Goal: Transaction & Acquisition: Purchase product/service

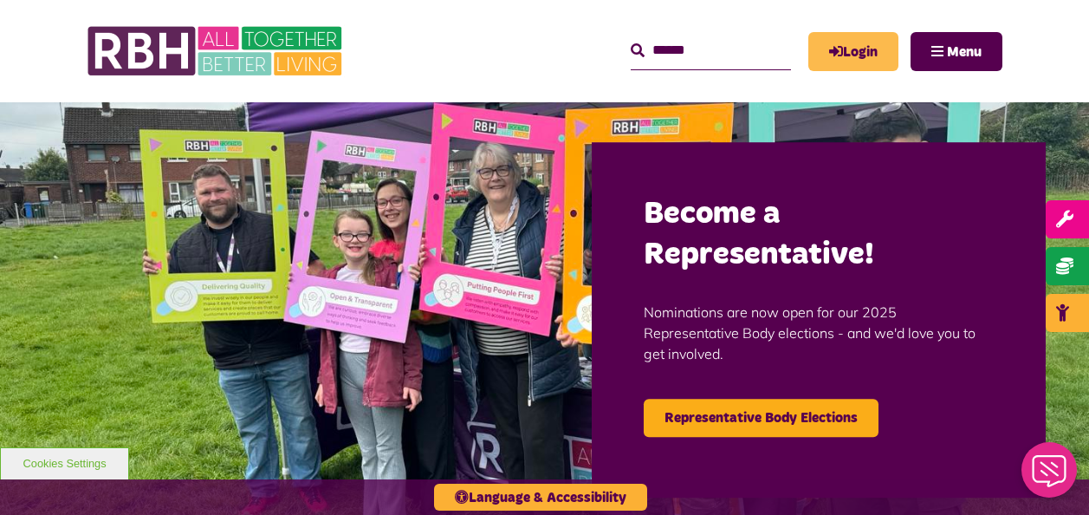
click at [866, 50] on link "Login" at bounding box center [854, 51] width 90 height 39
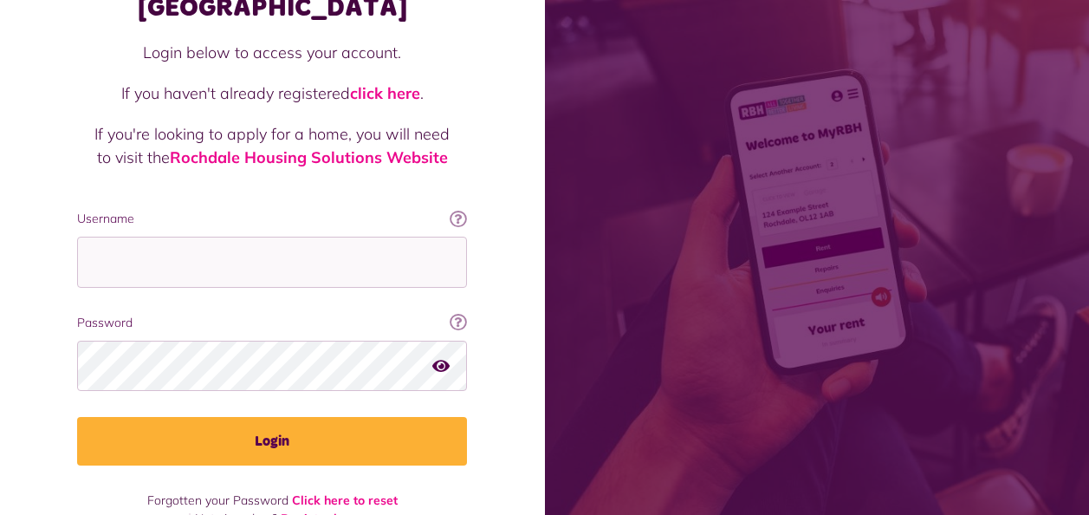
scroll to position [151, 0]
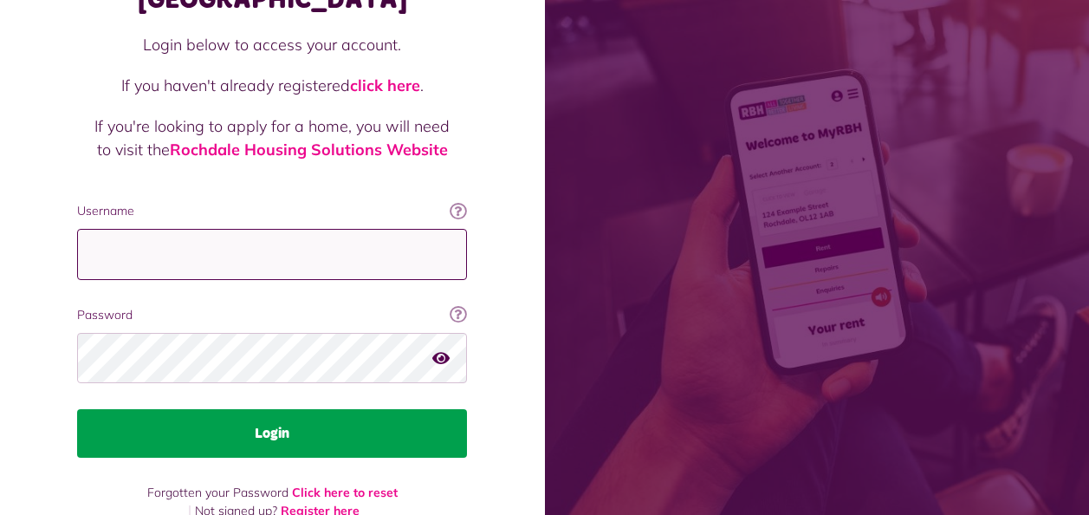
type input "**********"
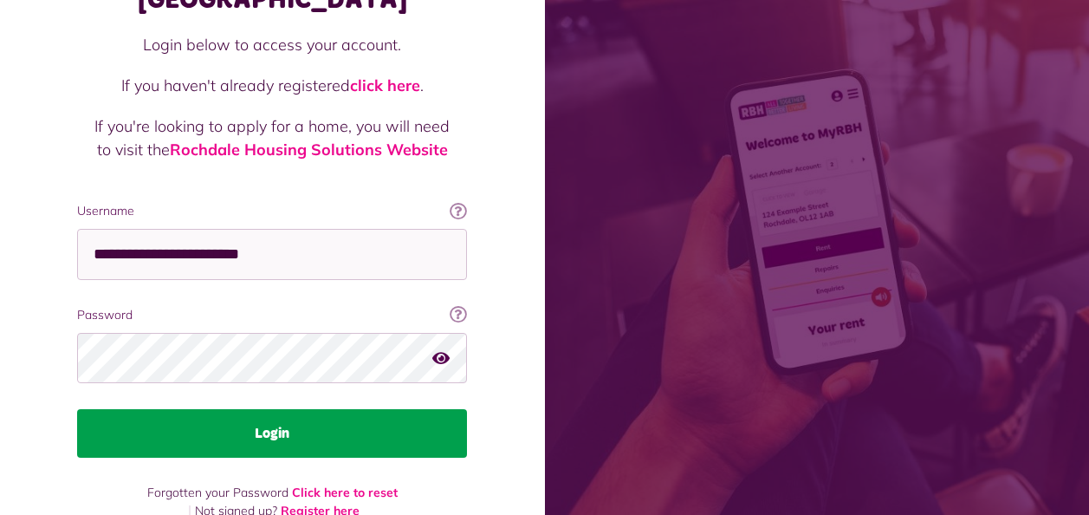
click at [236, 409] on button "Login" at bounding box center [272, 433] width 390 height 49
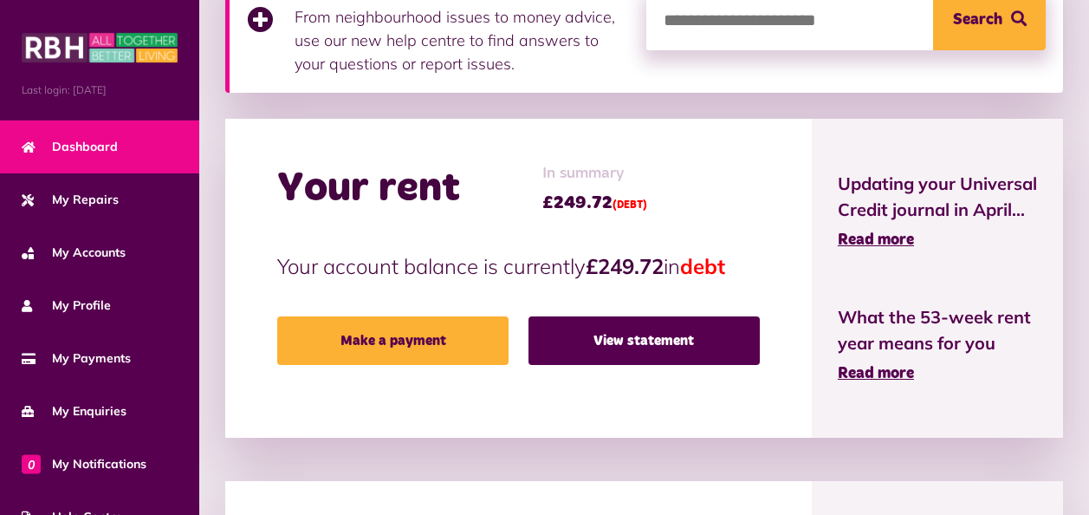
scroll to position [347, 0]
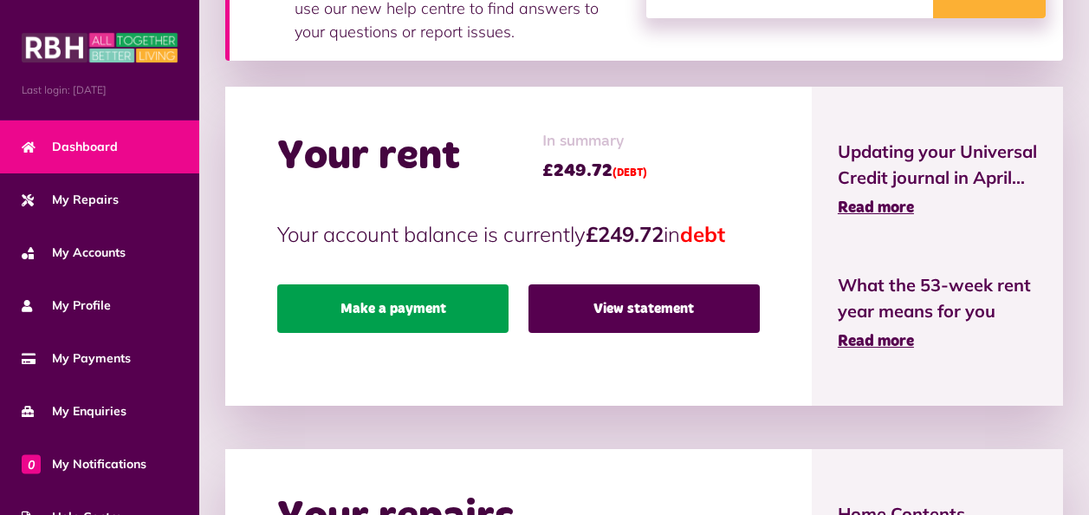
click at [417, 312] on link "Make a payment" at bounding box center [392, 308] width 231 height 49
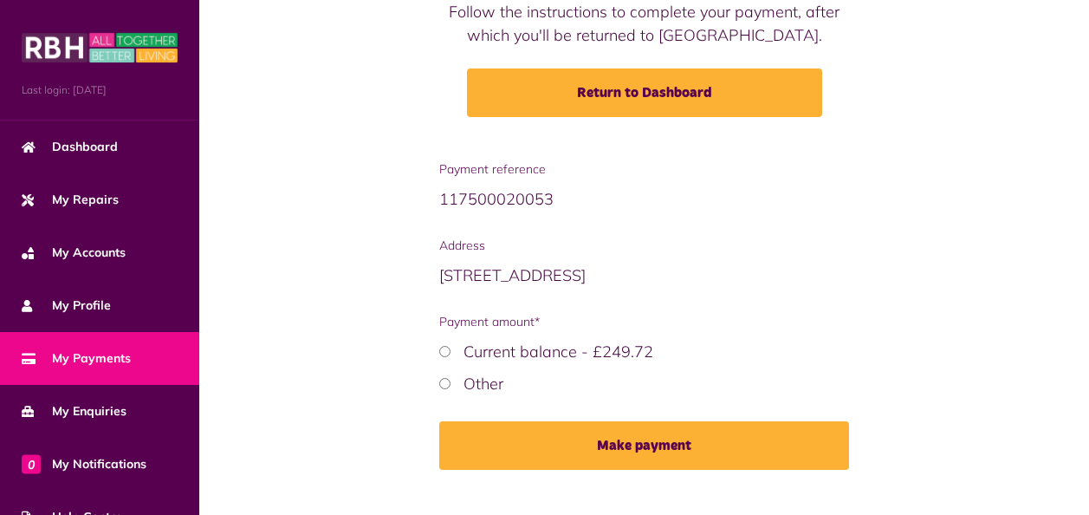
scroll to position [250, 0]
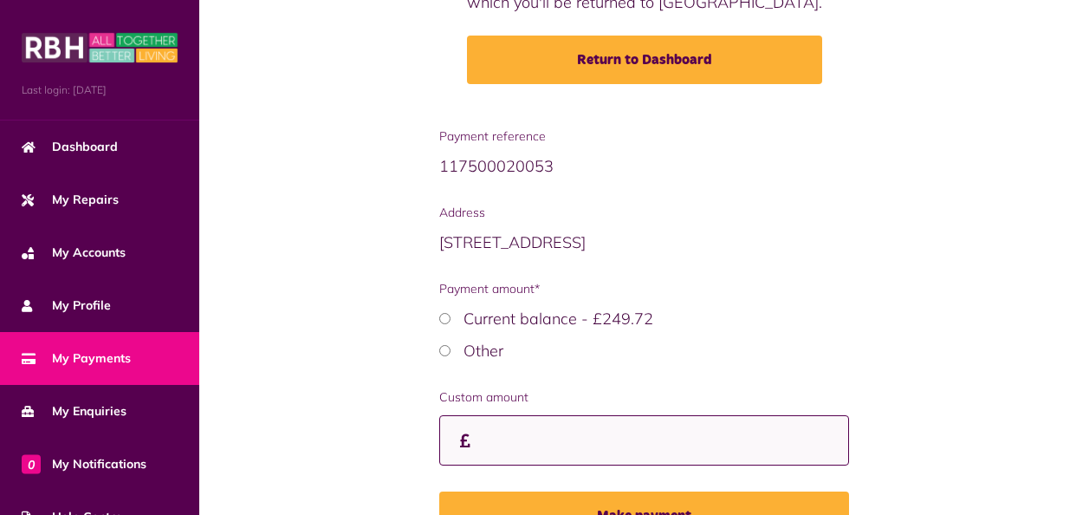
click at [476, 441] on input "Custom amount" at bounding box center [644, 440] width 411 height 51
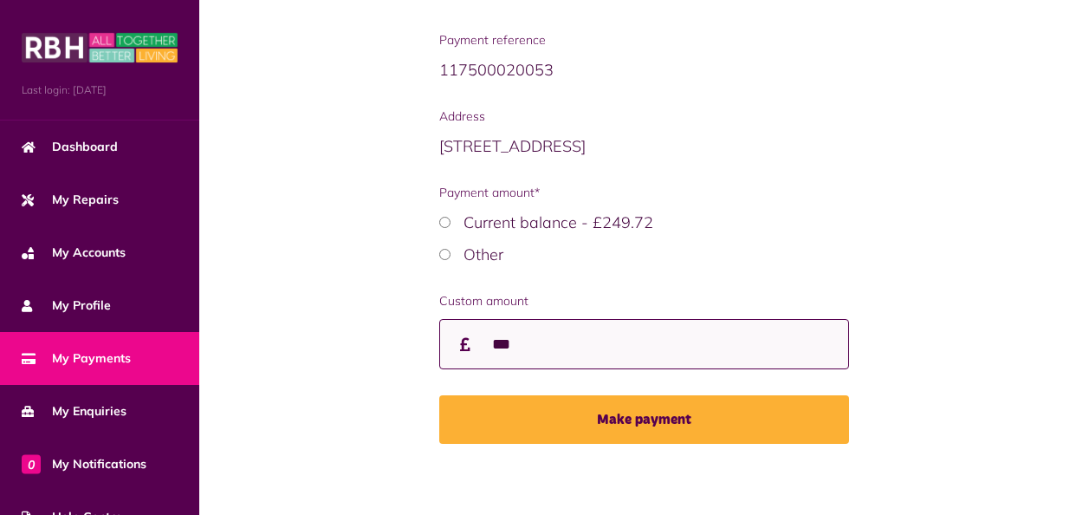
scroll to position [354, 0]
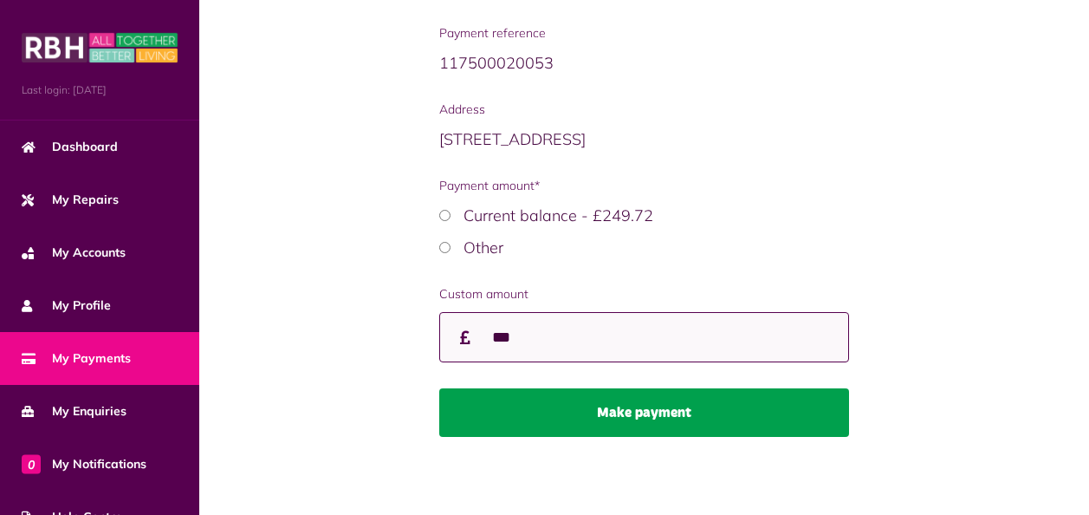
type input "***"
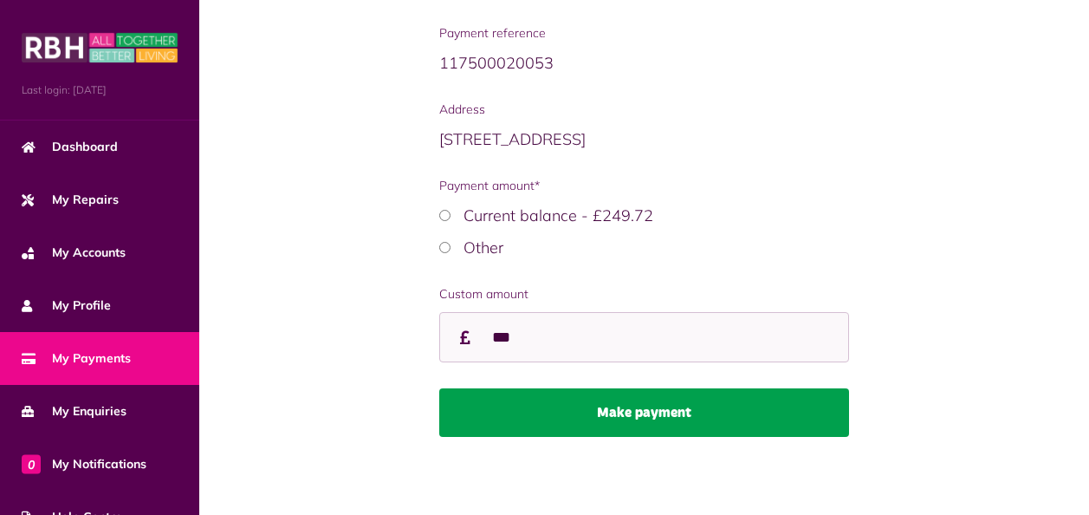
click at [596, 418] on button "Make payment" at bounding box center [644, 412] width 411 height 49
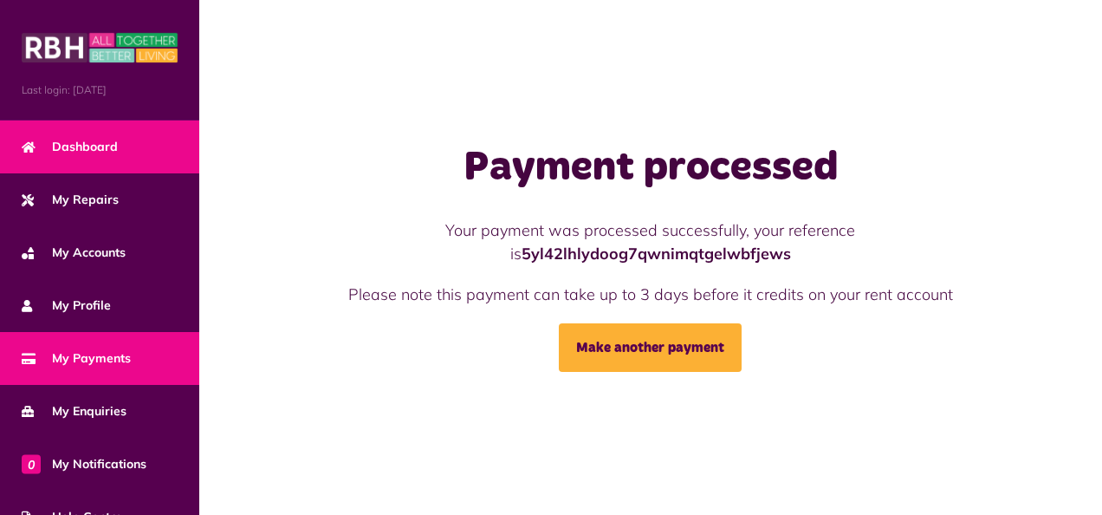
click at [97, 144] on span "Dashboard" at bounding box center [70, 147] width 96 height 18
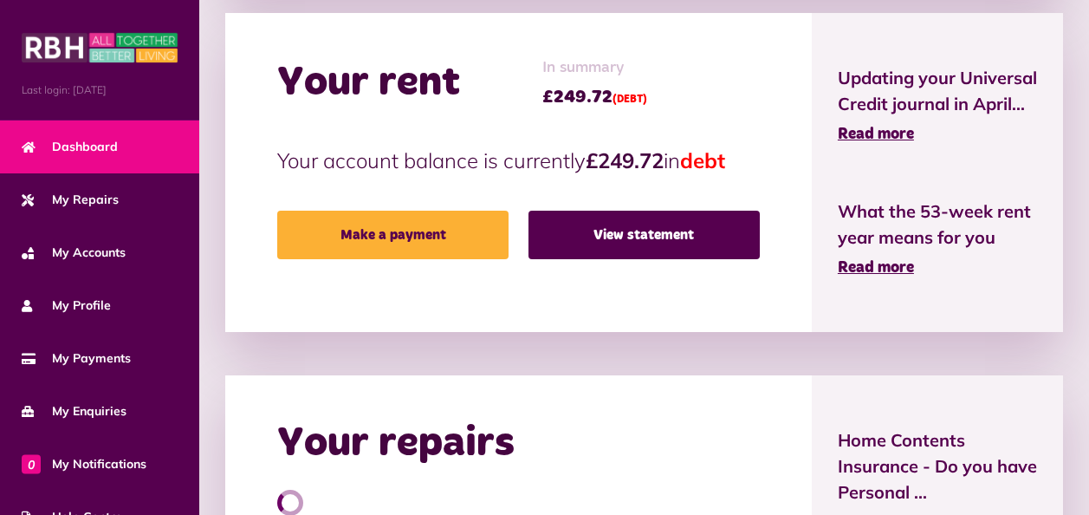
scroll to position [433, 0]
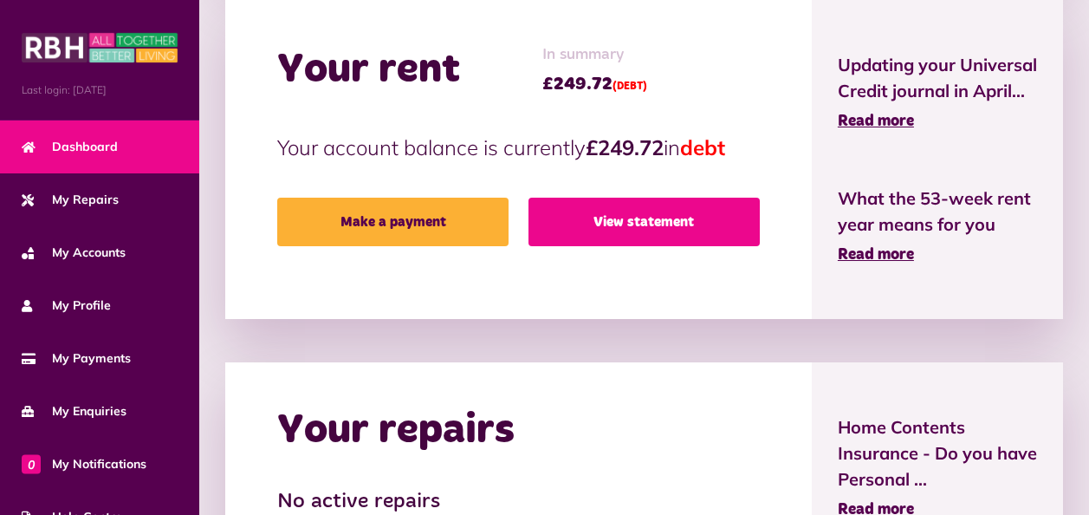
click at [684, 228] on link "View statement" at bounding box center [644, 222] width 231 height 49
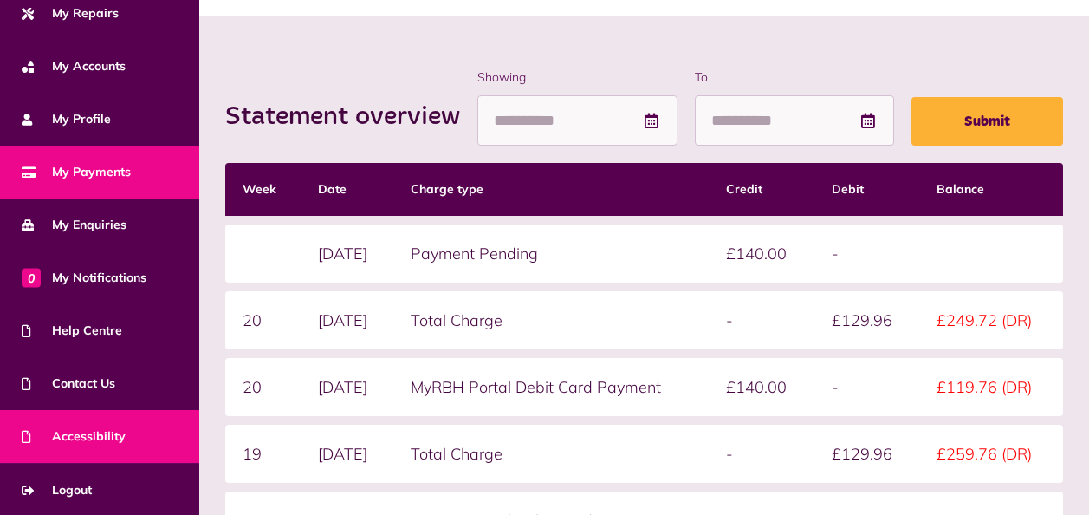
scroll to position [260, 0]
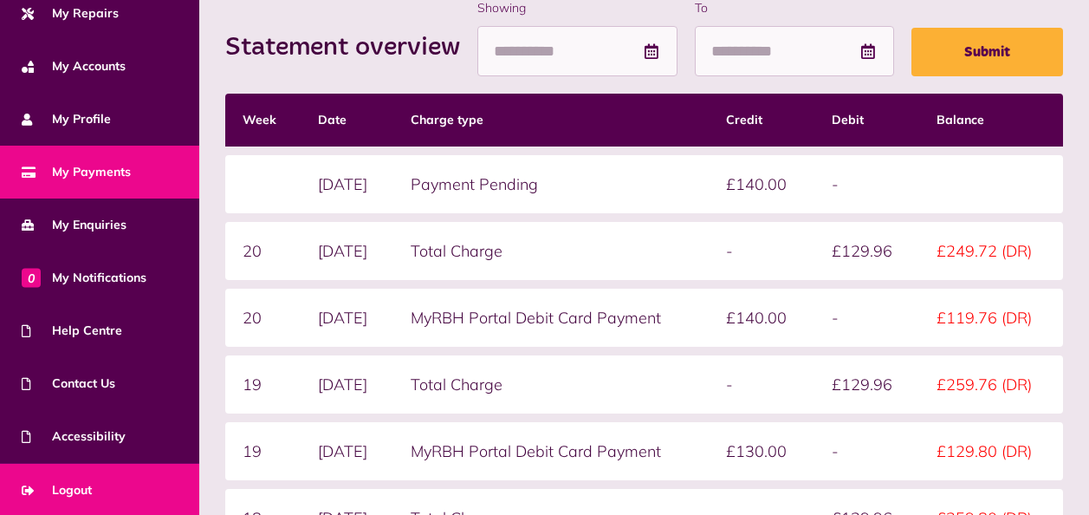
click at [61, 482] on span "Logout" at bounding box center [57, 490] width 70 height 18
